Goal: Navigation & Orientation: Find specific page/section

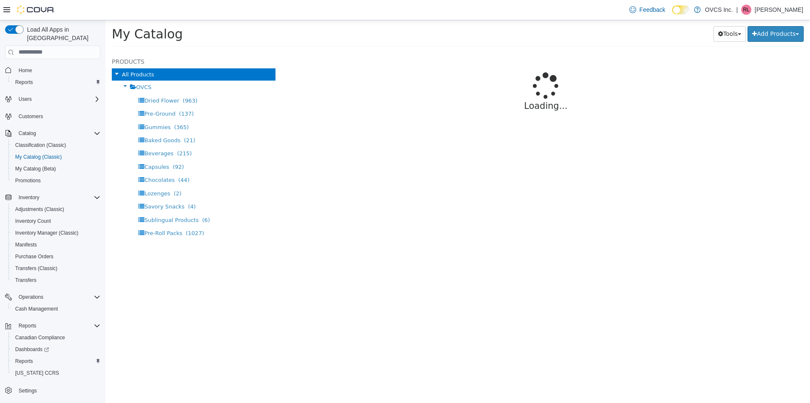
select select "**********"
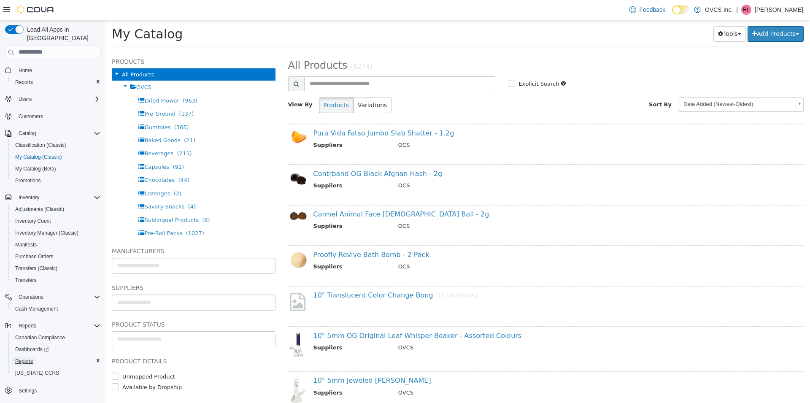
click at [28, 358] on span "Reports" at bounding box center [24, 361] width 18 height 7
